Goal: Information Seeking & Learning: Learn about a topic

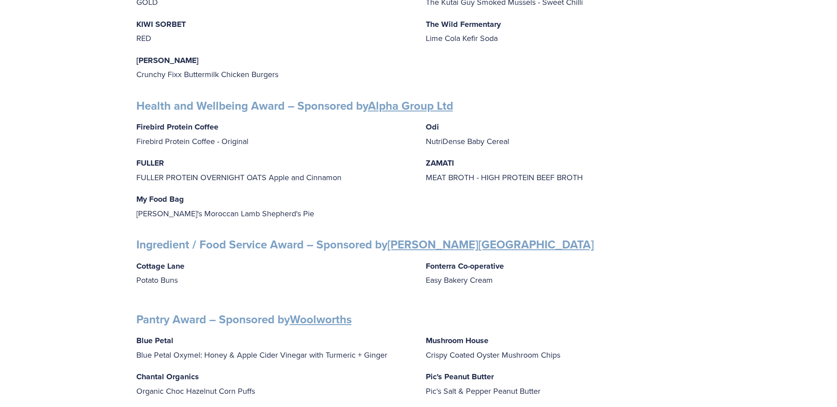
scroll to position [794, 0]
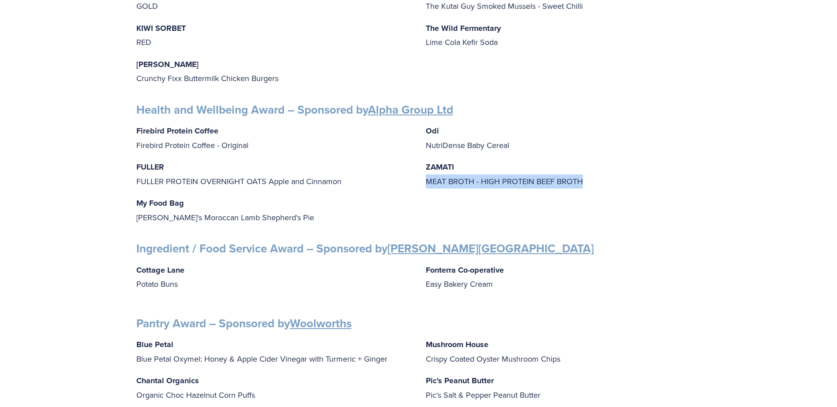
drag, startPoint x: 588, startPoint y: 178, endPoint x: 426, endPoint y: 182, distance: 162.3
click at [426, 182] on div "Firebird Protein Coffee Firebird Protein Coffee - Original [PERSON_NAME] [PERSO…" at bounding box center [418, 174] width 564 height 101
copy p "MEAT BROTH - HIGH PROTEIN BEEF BROTH"
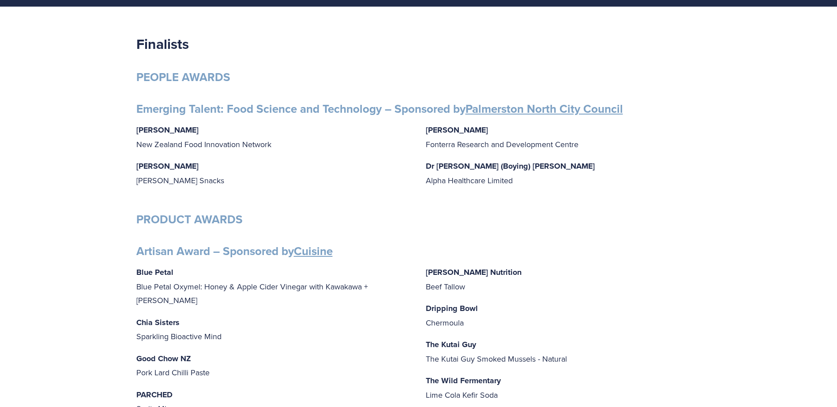
scroll to position [176, 0]
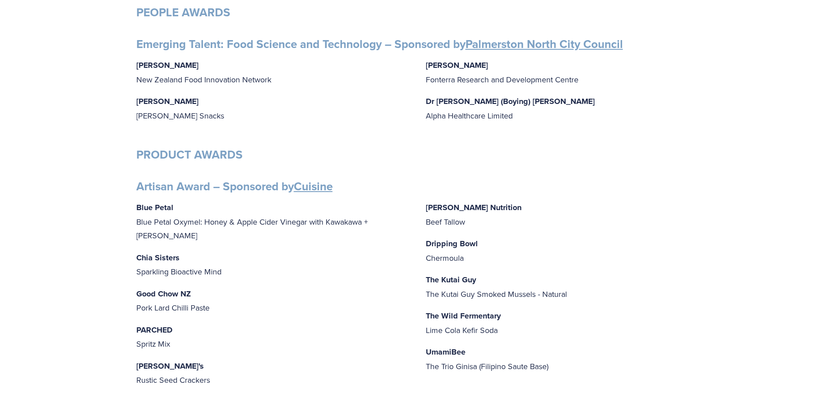
click at [597, 228] on p "Mitchells Nutrition Beef Tallow" at bounding box center [563, 215] width 275 height 28
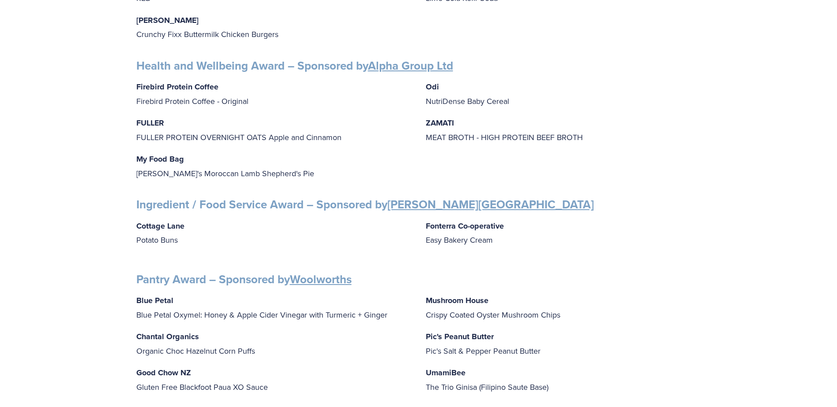
scroll to position [970, 0]
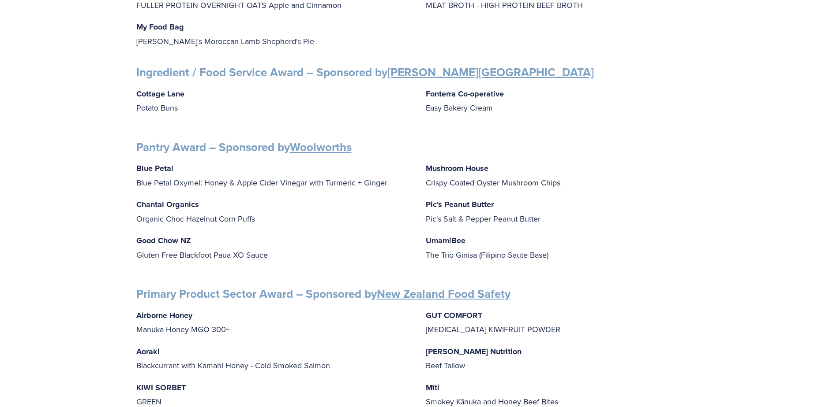
click at [330, 359] on p "Aoraki Blackcurrant with Kamahi Honey - Cold Smoked Salmon" at bounding box center [273, 359] width 275 height 28
drag, startPoint x: 329, startPoint y: 359, endPoint x: 135, endPoint y: 364, distance: 193.6
copy p "Blackcurrant with Kamahi Honey - Cold Smoked Salmon"
click at [225, 373] on div "Airborne Honey Manuka Honey MGO 300+ Aoraki Blackcurrant with Kamahi Honey - Co…" at bounding box center [418, 377] width 564 height 137
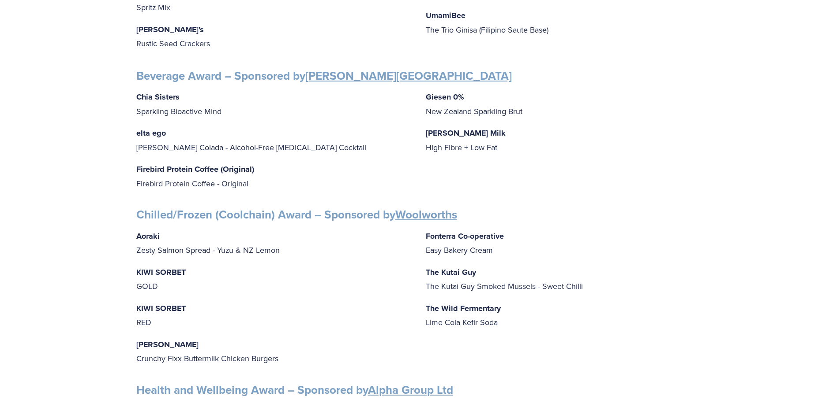
scroll to position [485, 0]
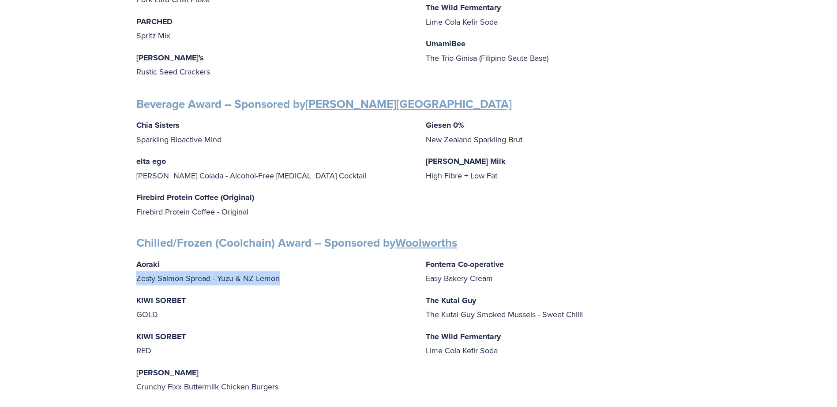
drag, startPoint x: 282, startPoint y: 272, endPoint x: 133, endPoint y: 271, distance: 149.5
click at [133, 271] on div "Finalists PEOPLE AWARDS Emerging Talent: Food Science and Technology – Sponsore…" at bounding box center [418, 398] width 579 height 1475
copy p "Zesty Salmon Spread - Yuzu & NZ Lemon"
click at [627, 294] on p "The Kutai Guy The Kutai Guy Smoked Mussels - Sweet Chilli" at bounding box center [563, 308] width 275 height 28
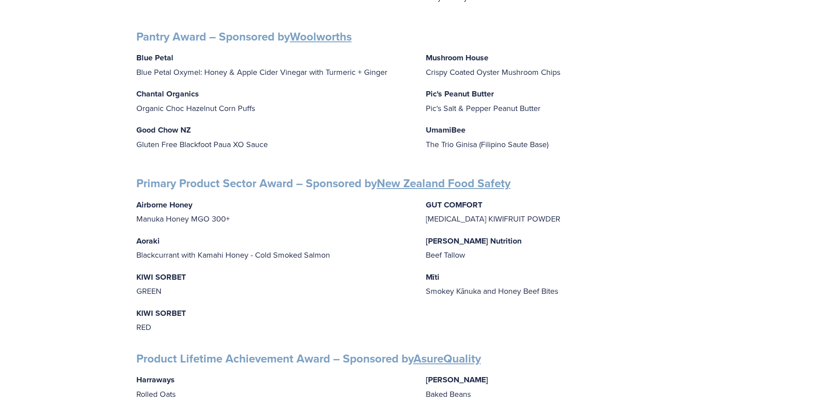
scroll to position [1191, 0]
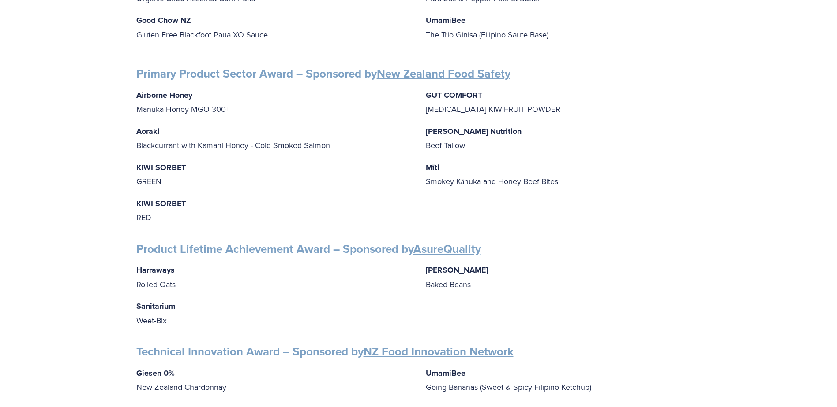
click at [613, 248] on h3 "Product Lifetime Achievement Award – Sponsored by AsureQuality" at bounding box center [418, 249] width 564 height 15
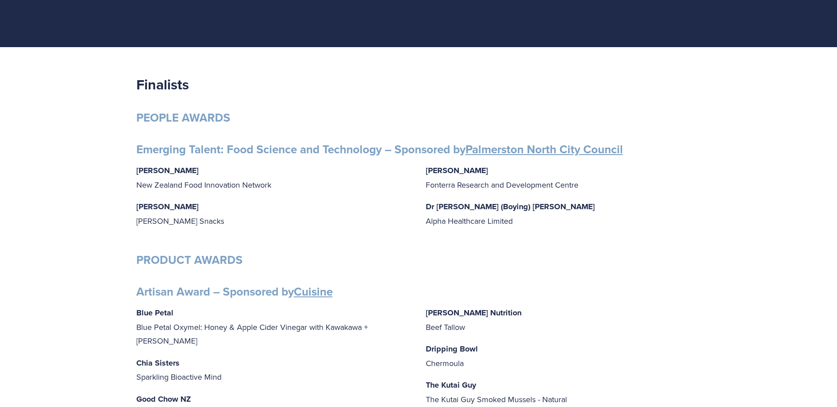
scroll to position [0, 0]
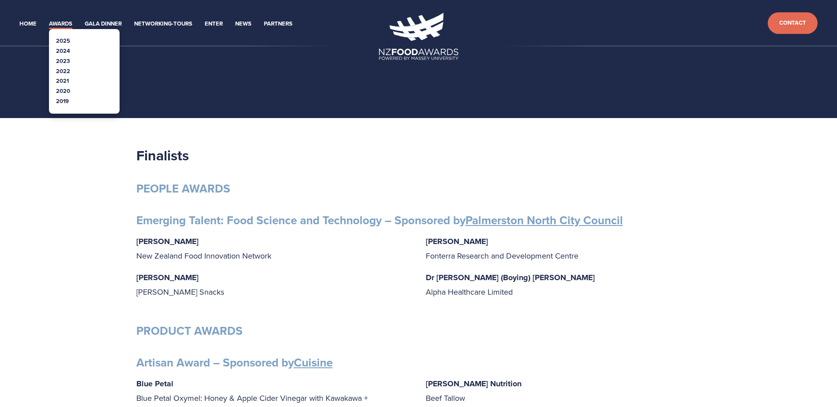
click at [63, 40] on link "2025" at bounding box center [63, 41] width 14 height 8
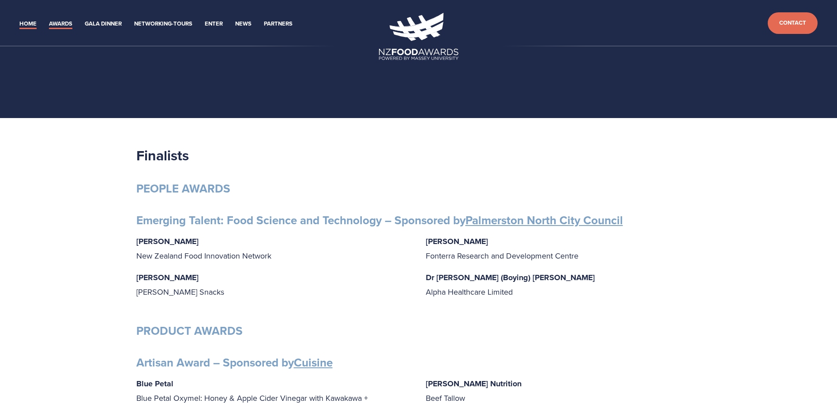
click at [31, 23] on link "Home" at bounding box center [27, 24] width 17 height 10
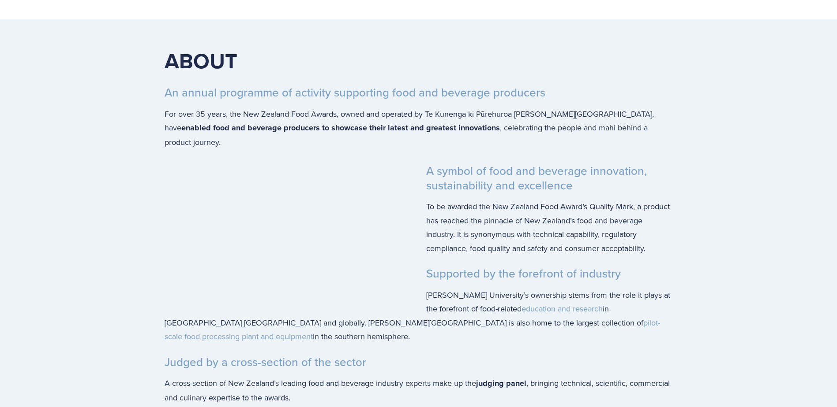
scroll to position [1367, 0]
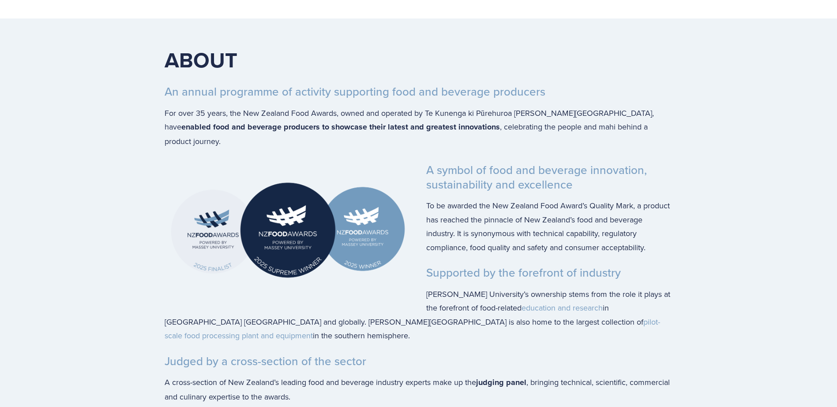
click at [191, 242] on img at bounding box center [287, 230] width 247 height 134
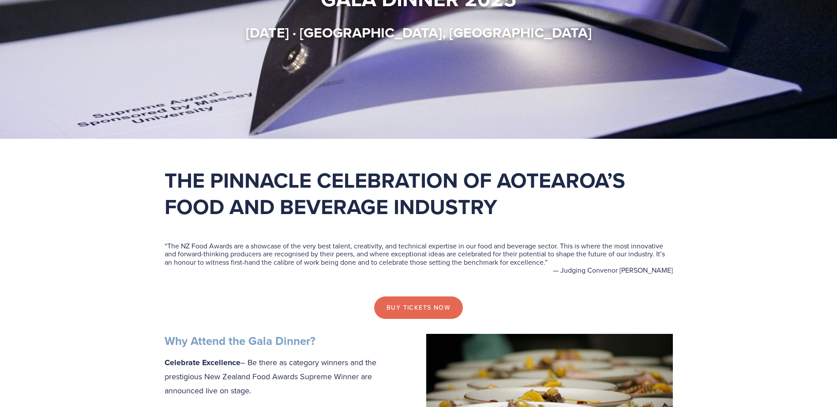
scroll to position [0, 0]
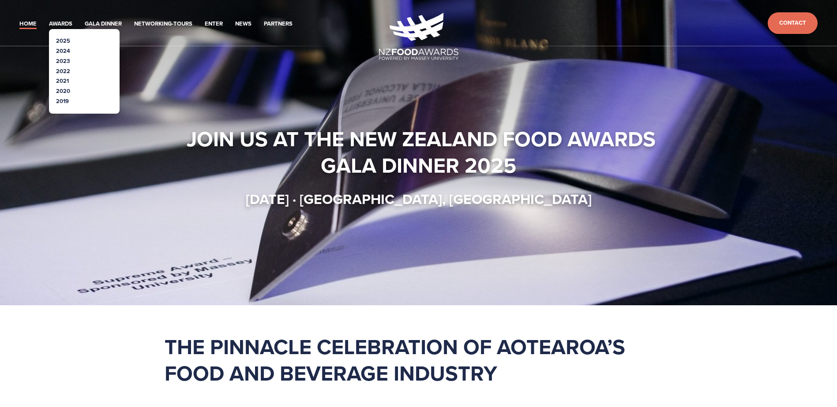
click at [61, 37] on link "2025" at bounding box center [63, 41] width 14 height 8
